Goal: Information Seeking & Learning: Learn about a topic

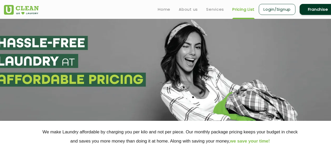
select select "6"
select select "316"
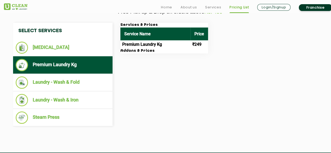
scroll to position [197, 0]
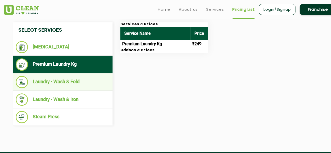
click at [62, 78] on li "Laundry - Wash & Fold" at bounding box center [63, 82] width 94 height 12
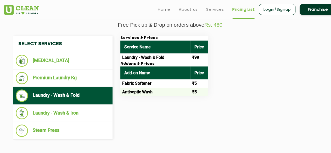
scroll to position [183, 0]
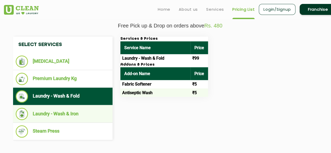
click at [79, 111] on li "Laundry - Wash & Iron" at bounding box center [63, 114] width 94 height 12
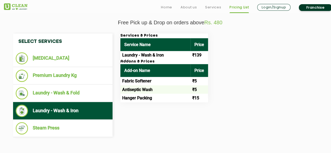
scroll to position [186, 0]
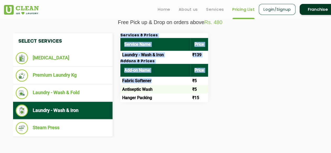
drag, startPoint x: 152, startPoint y: 83, endPoint x: 180, endPoint y: 104, distance: 35.2
click at [180, 104] on div "Select Services [MEDICAL_DATA] Premium Laundry Kg Laundry - Wash & Fold Laundry…" at bounding box center [170, 85] width 322 height 104
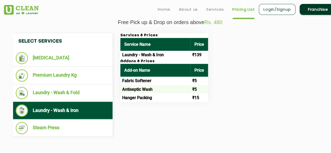
click at [173, 121] on div "Select Services [MEDICAL_DATA] Premium Laundry Kg Laundry - Wash & Fold Laundry…" at bounding box center [170, 85] width 322 height 104
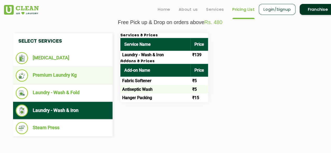
click at [58, 72] on li "Premium Laundry Kg" at bounding box center [63, 75] width 94 height 12
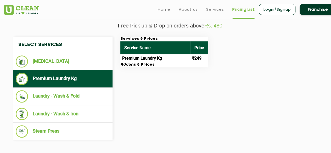
scroll to position [183, 0]
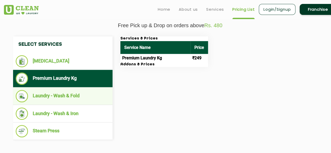
click at [86, 98] on li "Laundry - Wash & Fold" at bounding box center [63, 96] width 94 height 12
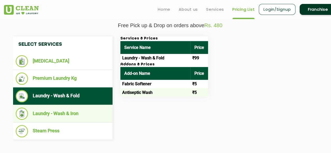
click at [71, 111] on li "Laundry - Wash & Iron" at bounding box center [63, 114] width 94 height 12
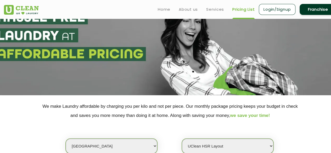
scroll to position [0, 0]
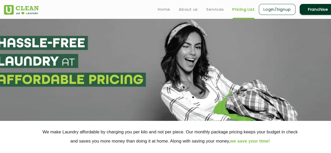
click at [210, 14] on ul "Home About us Services Pricing List Login/Signup Franchise" at bounding box center [245, 9] width 183 height 12
click at [215, 9] on link "Services" at bounding box center [215, 9] width 18 height 6
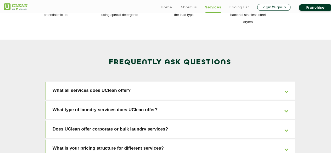
scroll to position [786, 0]
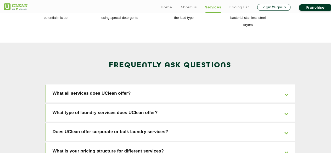
click at [169, 123] on link "Does UClean offer corporate or bulk laundry services?" at bounding box center [170, 132] width 249 height 18
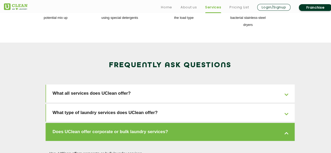
click at [169, 123] on link "Does UClean offer corporate or bulk laundry services?" at bounding box center [170, 132] width 249 height 18
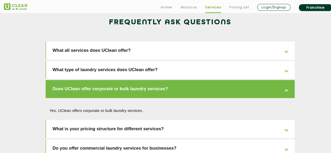
scroll to position [835, 0]
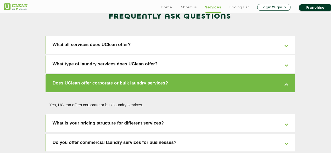
click at [163, 114] on link "What is your pricing structure for different services?" at bounding box center [170, 123] width 249 height 18
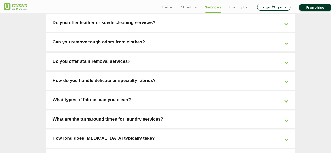
scroll to position [1118, 0]
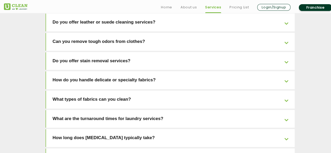
click at [159, 129] on link "How long does [MEDICAL_DATA] typically take?" at bounding box center [170, 138] width 249 height 18
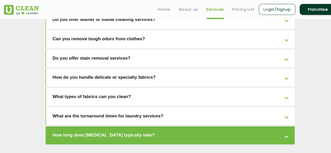
scroll to position [1089, 0]
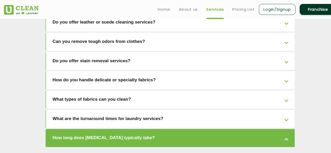
click at [159, 129] on link "How long does [MEDICAL_DATA] typically take?" at bounding box center [170, 138] width 249 height 18
click at [183, 129] on link "How long does [MEDICAL_DATA] typically take?" at bounding box center [170, 138] width 249 height 18
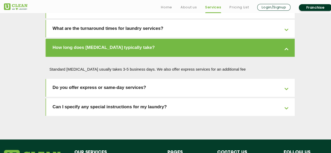
scroll to position [1179, 0]
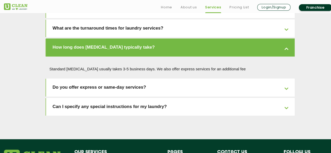
click at [152, 79] on link "Do you offer express or same-day services?" at bounding box center [170, 88] width 249 height 18
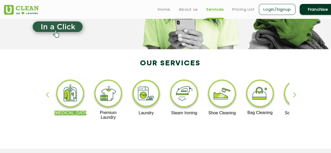
scroll to position [0, 0]
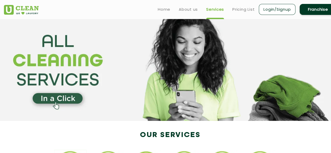
click at [248, 14] on ul "Home About us Services Pricing List Login/Signup Franchise" at bounding box center [245, 9] width 183 height 12
click at [241, 8] on link "Pricing List" at bounding box center [243, 9] width 22 height 6
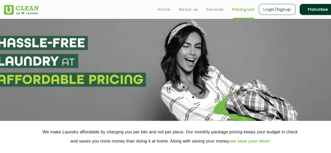
select select "0"
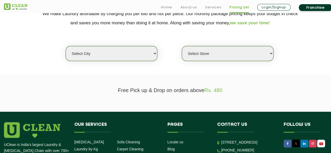
scroll to position [119, 0]
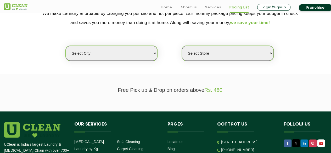
click at [106, 58] on select "Select city [GEOGRAPHIC_DATA] [GEOGRAPHIC_DATA] [GEOGRAPHIC_DATA] [GEOGRAPHIC_D…" at bounding box center [112, 53] width 92 height 15
click at [223, 101] on section "Free Pick up & Drop on orders above Rs. 480" at bounding box center [165, 92] width 331 height 37
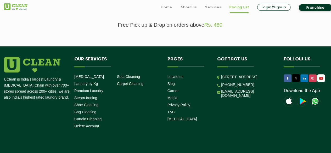
scroll to position [202, 0]
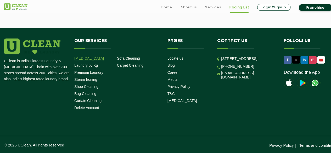
click at [86, 58] on link "[MEDICAL_DATA]" at bounding box center [89, 58] width 30 height 4
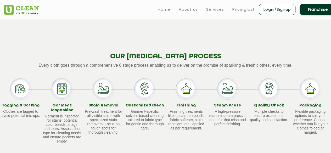
scroll to position [295, 0]
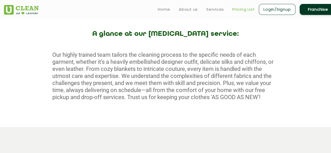
click at [241, 10] on link "Pricing List" at bounding box center [243, 9] width 22 height 6
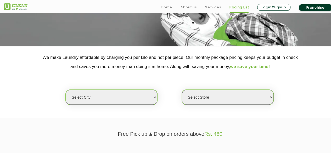
scroll to position [75, 0]
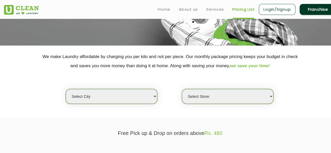
click at [132, 88] on div "Select city [GEOGRAPHIC_DATA] [GEOGRAPHIC_DATA] [GEOGRAPHIC_DATA] [GEOGRAPHIC_D…" at bounding box center [170, 87] width 340 height 34
click at [126, 98] on select "Select city [GEOGRAPHIC_DATA] [GEOGRAPHIC_DATA] [GEOGRAPHIC_DATA] [GEOGRAPHIC_D…" at bounding box center [112, 96] width 92 height 15
select select "6"
click at [66, 89] on select "Select city [GEOGRAPHIC_DATA] [GEOGRAPHIC_DATA] [GEOGRAPHIC_DATA] [GEOGRAPHIC_D…" at bounding box center [112, 96] width 92 height 15
click at [194, 96] on select "Select Store [GEOGRAPHIC_DATA] [GEOGRAPHIC_DATA] UClean KR [GEOGRAPHIC_DATA] [G…" at bounding box center [228, 96] width 92 height 15
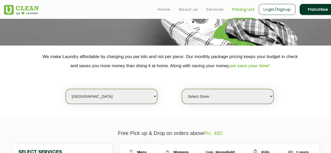
select select "220"
click at [182, 89] on select "Select Store [GEOGRAPHIC_DATA] [GEOGRAPHIC_DATA] UClean KR [GEOGRAPHIC_DATA] [G…" at bounding box center [228, 96] width 92 height 15
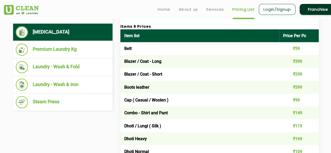
scroll to position [211, 0]
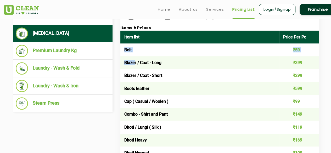
drag, startPoint x: 124, startPoint y: 46, endPoint x: 135, endPoint y: 63, distance: 20.2
click at [195, 77] on td "Blazer / Coat - Short" at bounding box center [199, 75] width 159 height 13
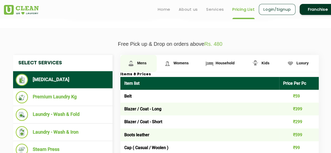
scroll to position [164, 0]
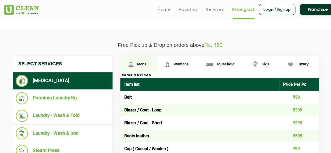
click at [137, 65] on link "Mens" at bounding box center [138, 64] width 36 height 17
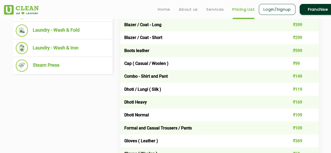
scroll to position [252, 0]
